Goal: Task Accomplishment & Management: Complete application form

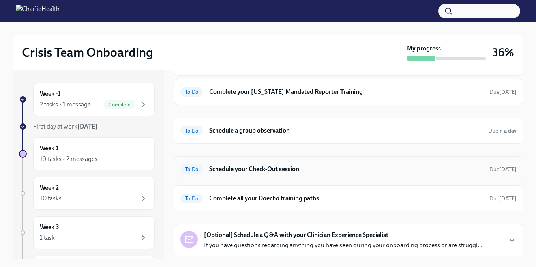
scroll to position [257, 0]
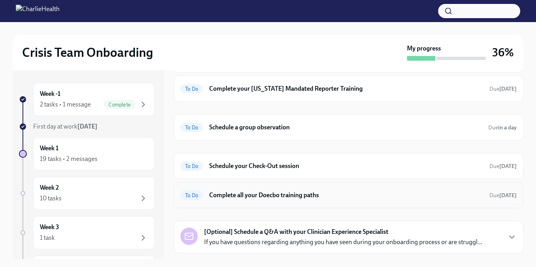
click at [286, 198] on h6 "Complete all your Doecbo training paths" at bounding box center [346, 195] width 274 height 9
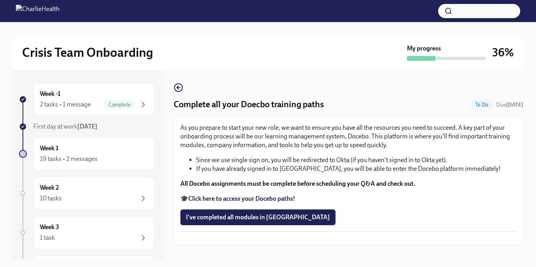
scroll to position [13, 0]
click at [236, 214] on span "I've completed all modules in [GEOGRAPHIC_DATA]" at bounding box center [258, 218] width 144 height 8
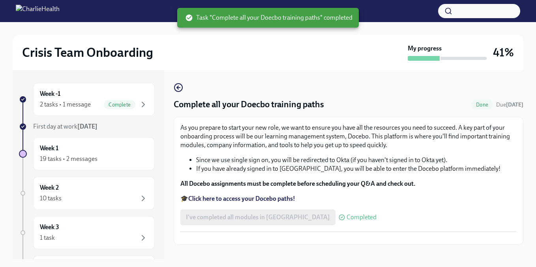
scroll to position [14, 0]
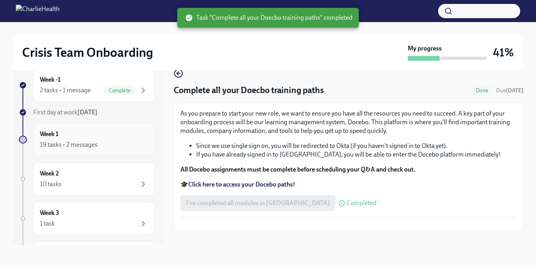
click at [107, 133] on div "Week 1 19 tasks • 2 messages" at bounding box center [94, 140] width 108 height 20
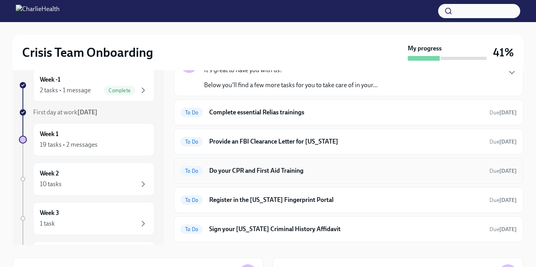
scroll to position [44, 0]
click at [285, 203] on h6 "Register in the [US_STATE] Fingerprint Portal" at bounding box center [346, 199] width 274 height 9
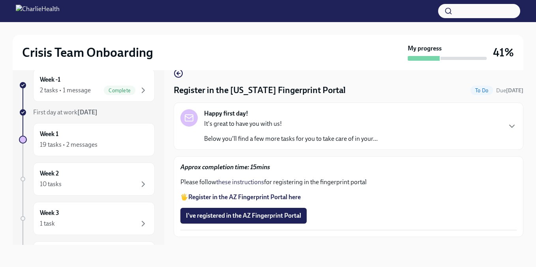
click at [269, 197] on strong "Register in the AZ Fingerprint Portal here" at bounding box center [244, 197] width 113 height 8
click at [178, 74] on icon "button" at bounding box center [178, 73] width 2 height 3
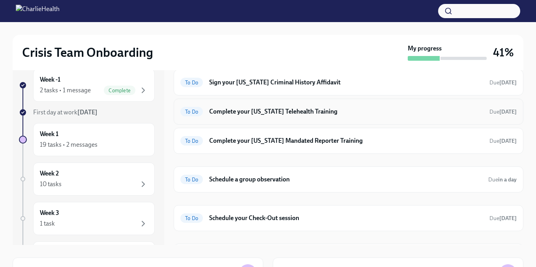
scroll to position [171, 0]
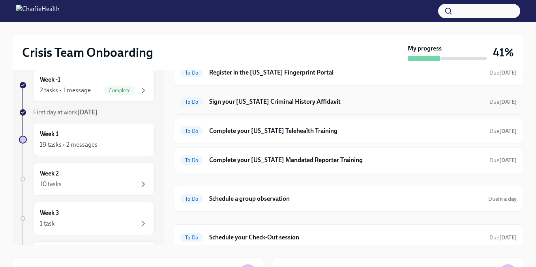
click at [302, 105] on h6 "Sign your [US_STATE] Criminal History Affidavit" at bounding box center [346, 102] width 274 height 9
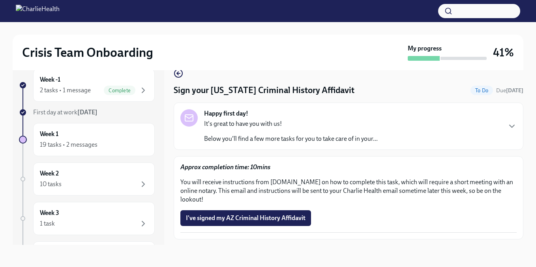
scroll to position [11, 0]
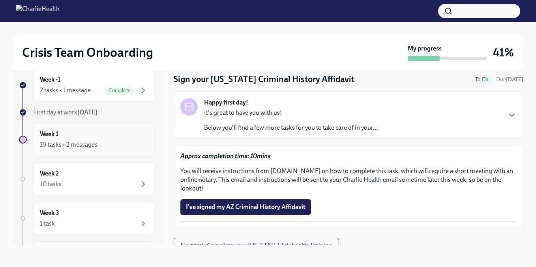
click at [82, 139] on div "Week 1 19 tasks • 2 messages" at bounding box center [94, 140] width 108 height 20
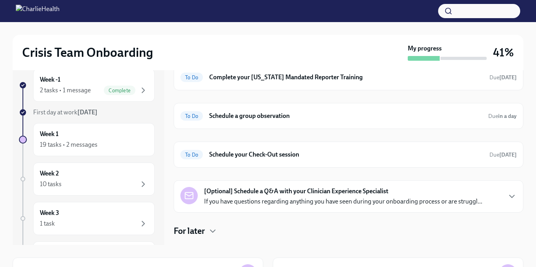
scroll to position [270, 0]
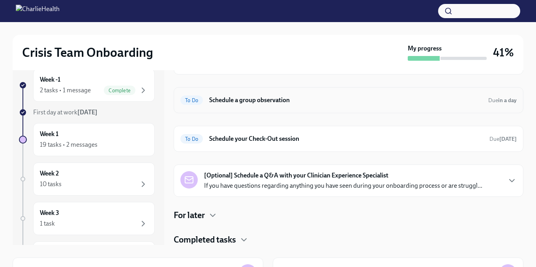
click at [326, 100] on h6 "Schedule a group observation" at bounding box center [345, 100] width 273 height 9
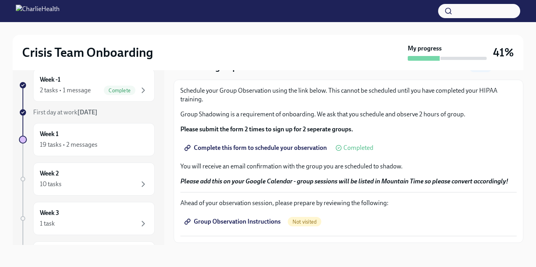
scroll to position [24, 0]
click at [250, 150] on span "Complete this form to schedule your observation" at bounding box center [256, 147] width 141 height 8
click at [89, 133] on div "Week 1 19 tasks • 2 messages" at bounding box center [94, 140] width 108 height 20
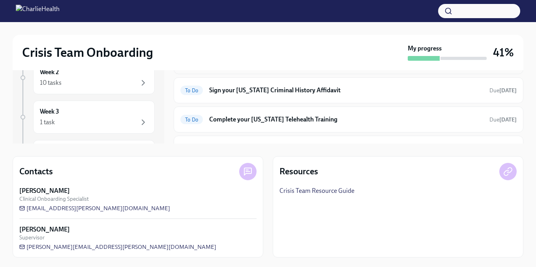
scroll to position [82, 0]
click at [301, 93] on h6 "Sign your [US_STATE] Criminal History Affidavit" at bounding box center [346, 89] width 274 height 9
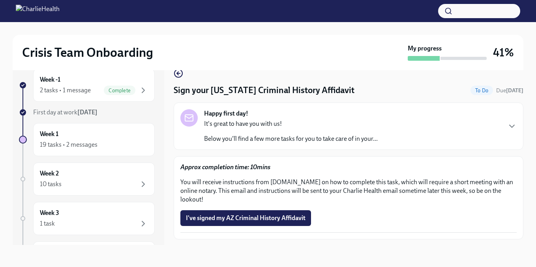
scroll to position [14, 0]
click at [248, 214] on span "I've signed my AZ Criminal History Affidavit" at bounding box center [246, 218] width 120 height 8
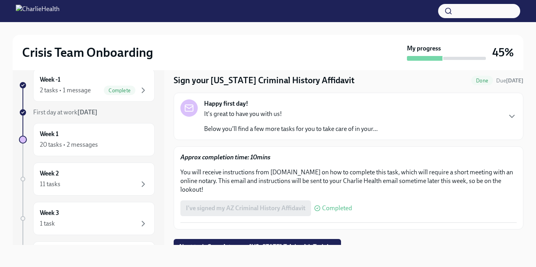
scroll to position [0, 0]
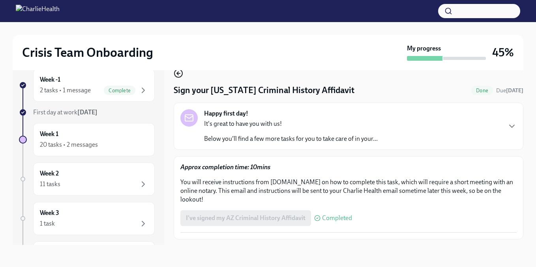
click at [178, 77] on icon "button" at bounding box center [178, 73] width 9 height 9
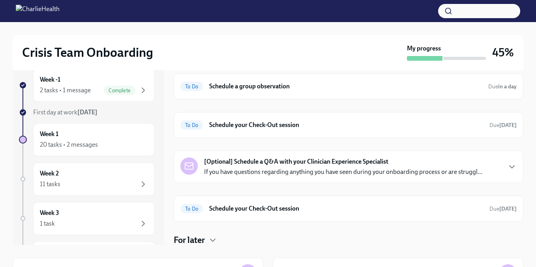
scroll to position [255, 0]
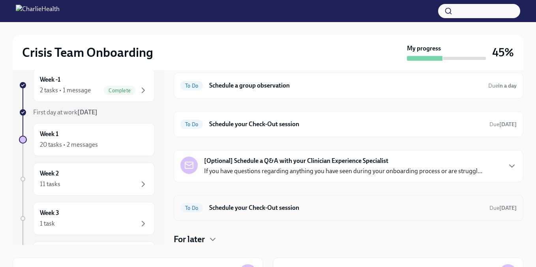
click at [276, 209] on h6 "Schedule your Check-Out session" at bounding box center [346, 208] width 274 height 9
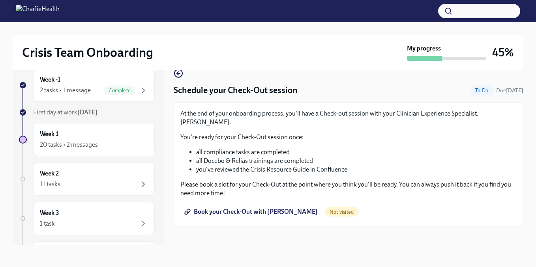
click at [280, 213] on span "Book your Check-Out with [PERSON_NAME]" at bounding box center [252, 212] width 132 height 8
click at [180, 77] on circle "button" at bounding box center [179, 73] width 8 height 8
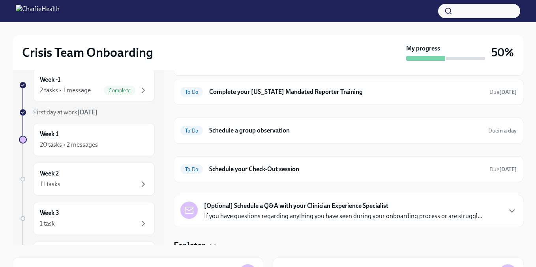
scroll to position [241, 0]
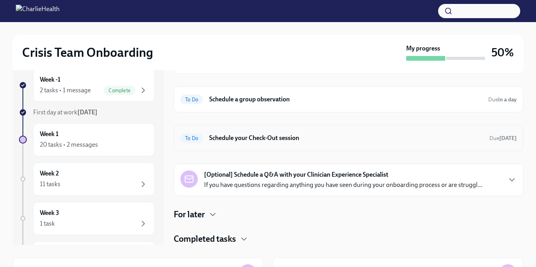
click at [270, 143] on div "To Do Schedule your Check-Out session Due [DATE]" at bounding box center [348, 138] width 336 height 13
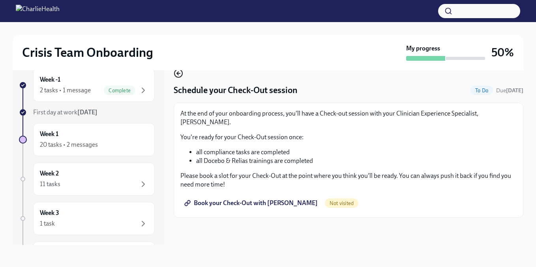
click at [178, 75] on icon "button" at bounding box center [178, 73] width 2 height 3
